Goal: Information Seeking & Learning: Check status

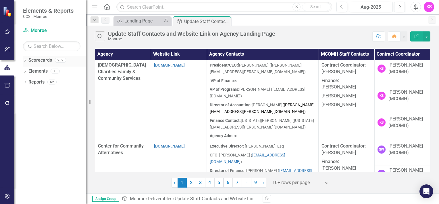
click at [26, 61] on icon "Dropdown" at bounding box center [25, 60] width 4 height 3
click at [327, 183] on icon at bounding box center [327, 183] width 3 height 2
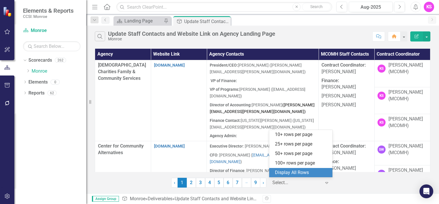
click at [300, 172] on div "Display All Rows" at bounding box center [302, 172] width 54 height 7
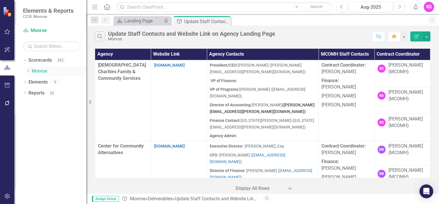
click at [28, 71] on icon "Dropdown" at bounding box center [28, 70] width 4 height 3
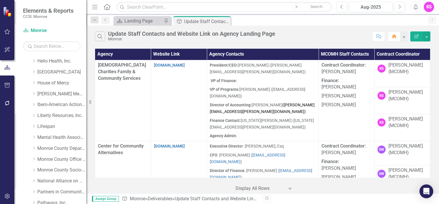
scroll to position [144, 0]
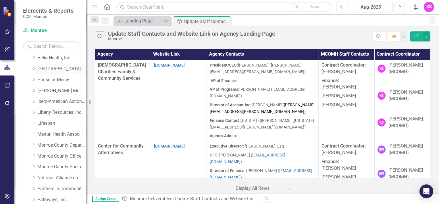
click at [35, 68] on icon "Dropdown" at bounding box center [34, 68] width 4 height 3
click at [53, 68] on link "[GEOGRAPHIC_DATA]" at bounding box center [61, 69] width 49 height 7
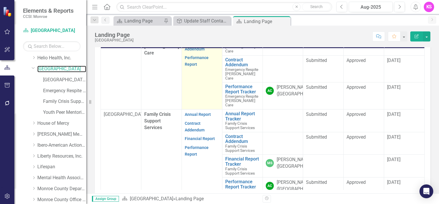
scroll to position [58, 0]
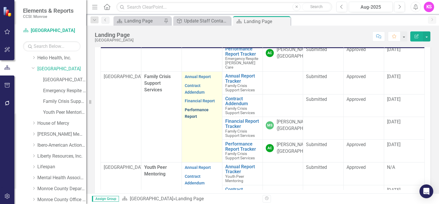
click at [189, 116] on link "Performance Report" at bounding box center [197, 112] width 24 height 11
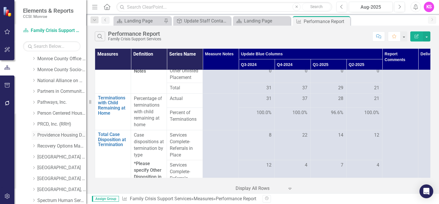
scroll to position [288, 0]
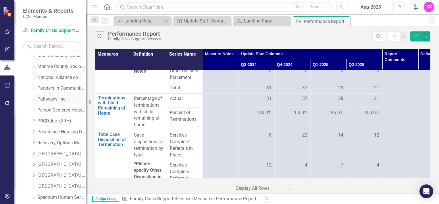
click at [35, 98] on icon "Dropdown" at bounding box center [34, 98] width 4 height 3
click at [51, 99] on link "Pathways, Inc." at bounding box center [61, 99] width 49 height 7
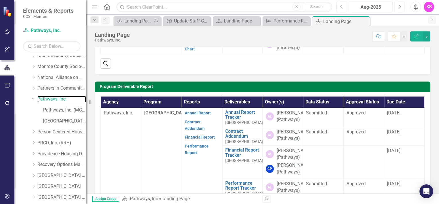
scroll to position [144, 0]
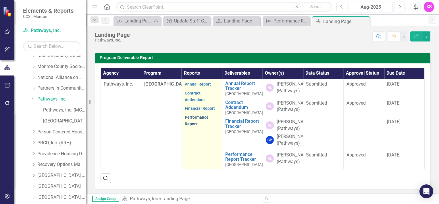
click at [192, 126] on link "Performance Report" at bounding box center [197, 120] width 24 height 11
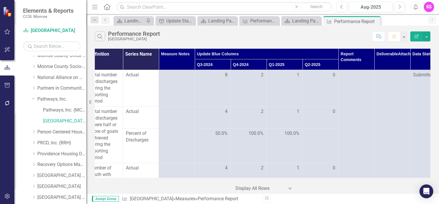
scroll to position [0, 45]
click at [315, 145] on td at bounding box center [320, 145] width 36 height 35
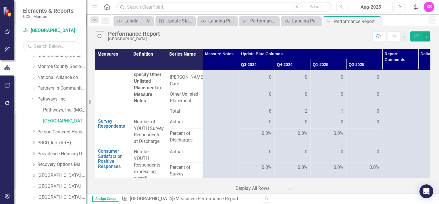
scroll to position [168, 0]
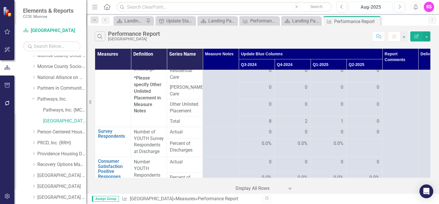
click at [382, 7] on div "Aug-2025" at bounding box center [371, 7] width 40 height 7
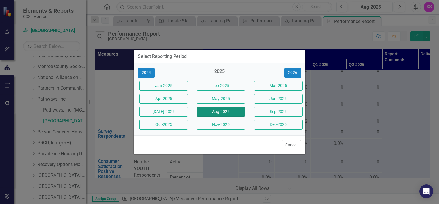
click at [231, 108] on button "Aug-2025" at bounding box center [221, 111] width 49 height 10
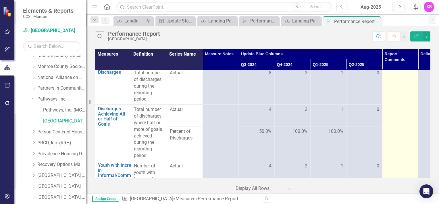
scroll to position [0, 0]
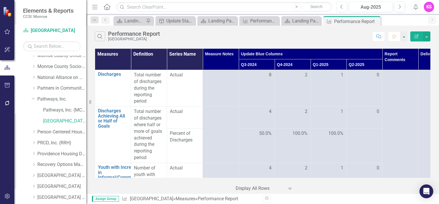
click at [366, 146] on td at bounding box center [365, 145] width 36 height 35
click at [373, 137] on td at bounding box center [365, 145] width 36 height 35
click at [366, 151] on td at bounding box center [365, 145] width 36 height 35
click at [360, 150] on td at bounding box center [365, 145] width 36 height 35
click at [326, 141] on td "100.0%" at bounding box center [329, 145] width 36 height 35
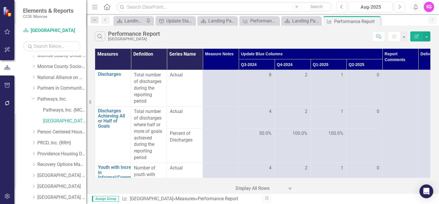
click at [326, 141] on td "100.0%" at bounding box center [329, 145] width 36 height 35
click at [364, 141] on td at bounding box center [365, 145] width 36 height 35
click at [47, 100] on link "Pathways, Inc." at bounding box center [61, 99] width 49 height 7
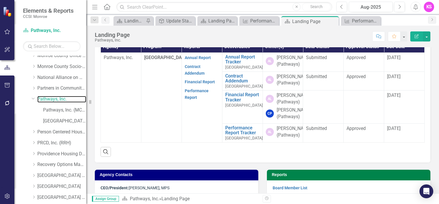
scroll to position [173, 0]
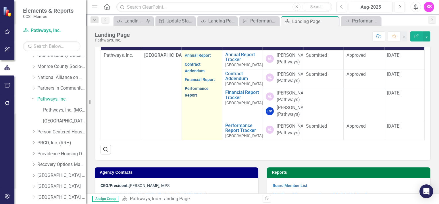
click at [191, 97] on link "Performance Report" at bounding box center [197, 91] width 24 height 11
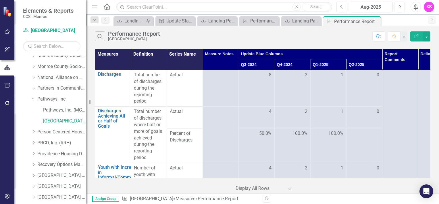
scroll to position [29, 0]
